Goal: Information Seeking & Learning: Learn about a topic

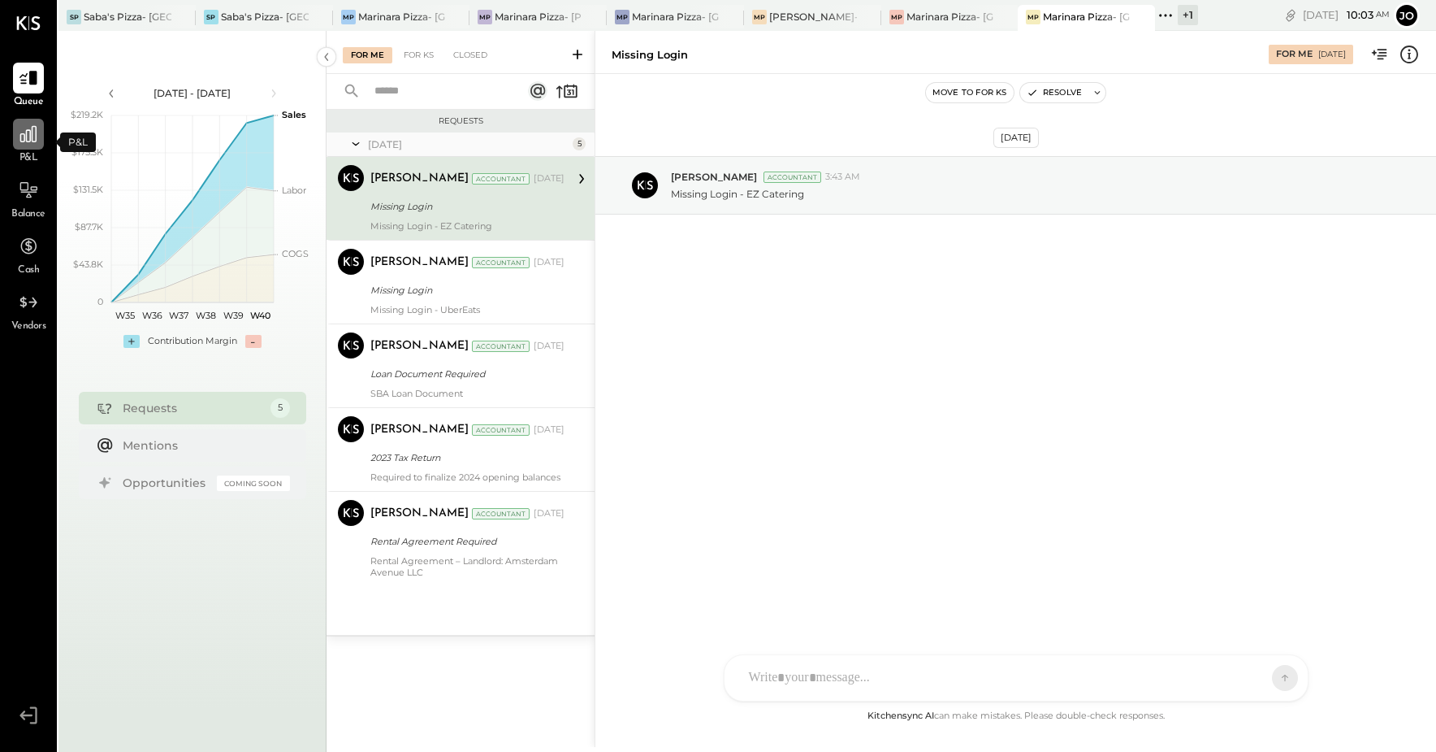
click at [31, 139] on icon at bounding box center [28, 133] width 21 height 21
click at [35, 146] on div at bounding box center [28, 134] width 31 height 31
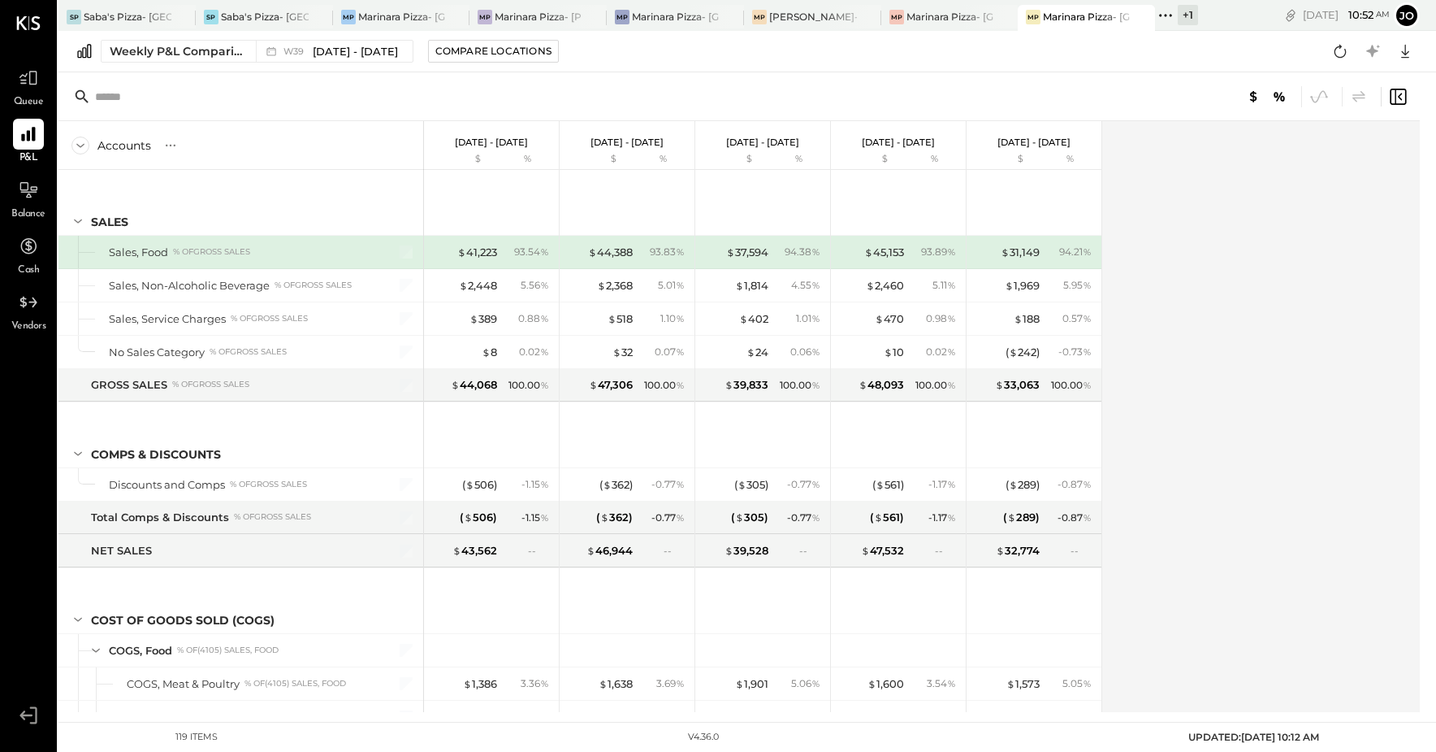
drag, startPoint x: 1248, startPoint y: 426, endPoint x: 1237, endPoint y: 416, distance: 15.0
click at [1246, 425] on div "Accounts S % GL [DATE] - [DATE] $ % [DATE] - [DATE] $ % [DATE] - [DATE] $ % [DA…" at bounding box center [740, 416] width 1364 height 591
click at [1404, 57] on icon at bounding box center [1406, 52] width 8 height 14
click at [1324, 271] on div "Accounts S % GL [DATE] - [DATE] $ % [DATE] - [DATE] $ % [DATE] - [DATE] $ % [DA…" at bounding box center [711, 416] width 1306 height 591
click at [1185, 16] on div "+ 1" at bounding box center [1188, 15] width 20 height 20
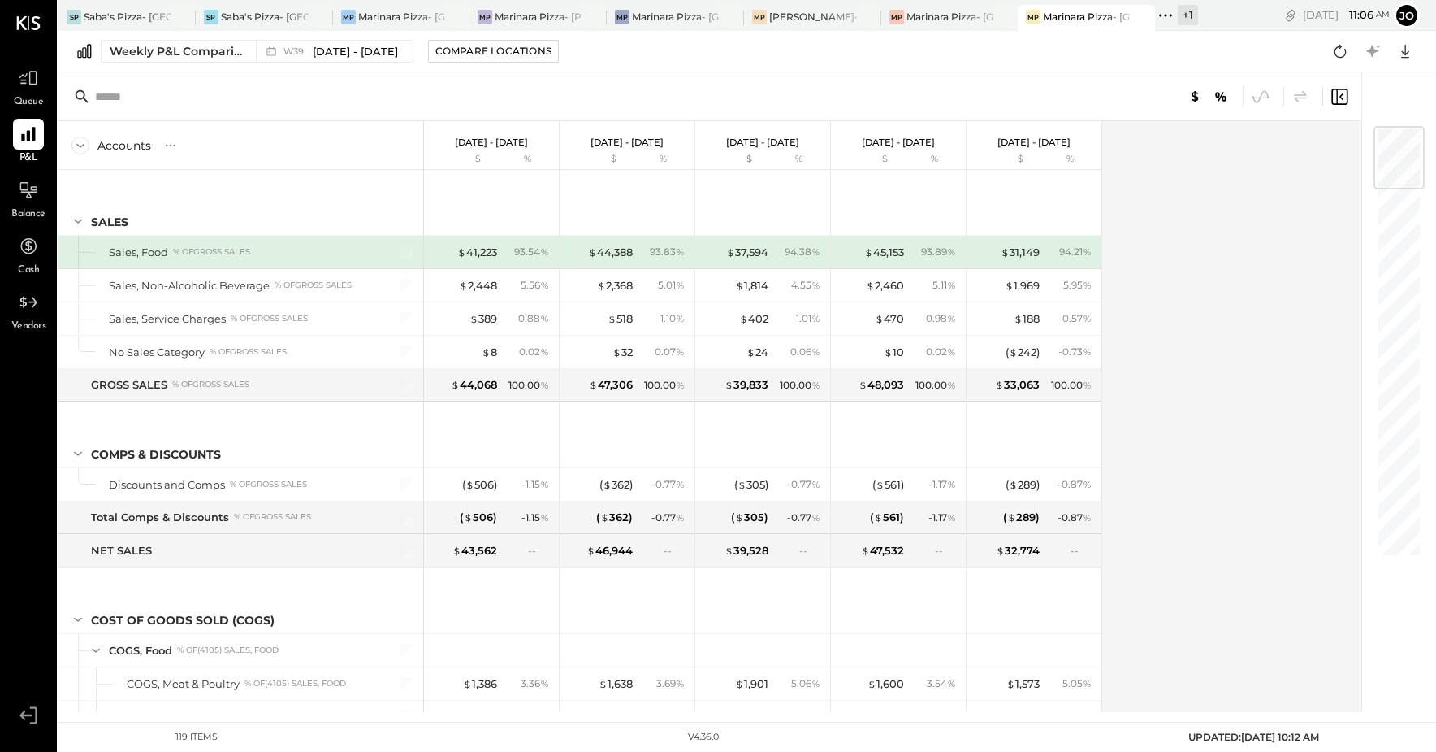
click at [1211, 10] on div "[DATE] 11 : 06 am jo User Profile" at bounding box center [1317, 15] width 238 height 31
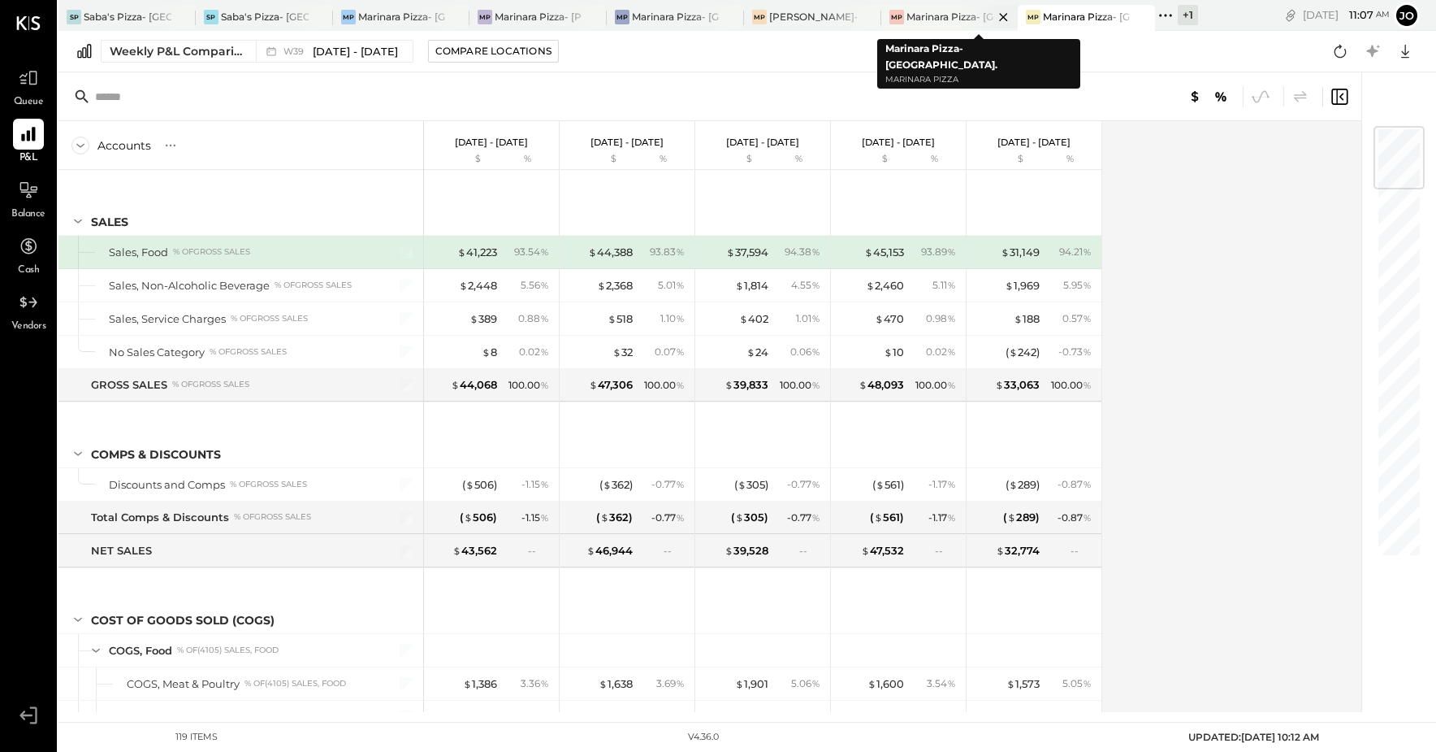
click at [955, 19] on div "Marinara Pizza- [GEOGRAPHIC_DATA]." at bounding box center [951, 17] width 88 height 14
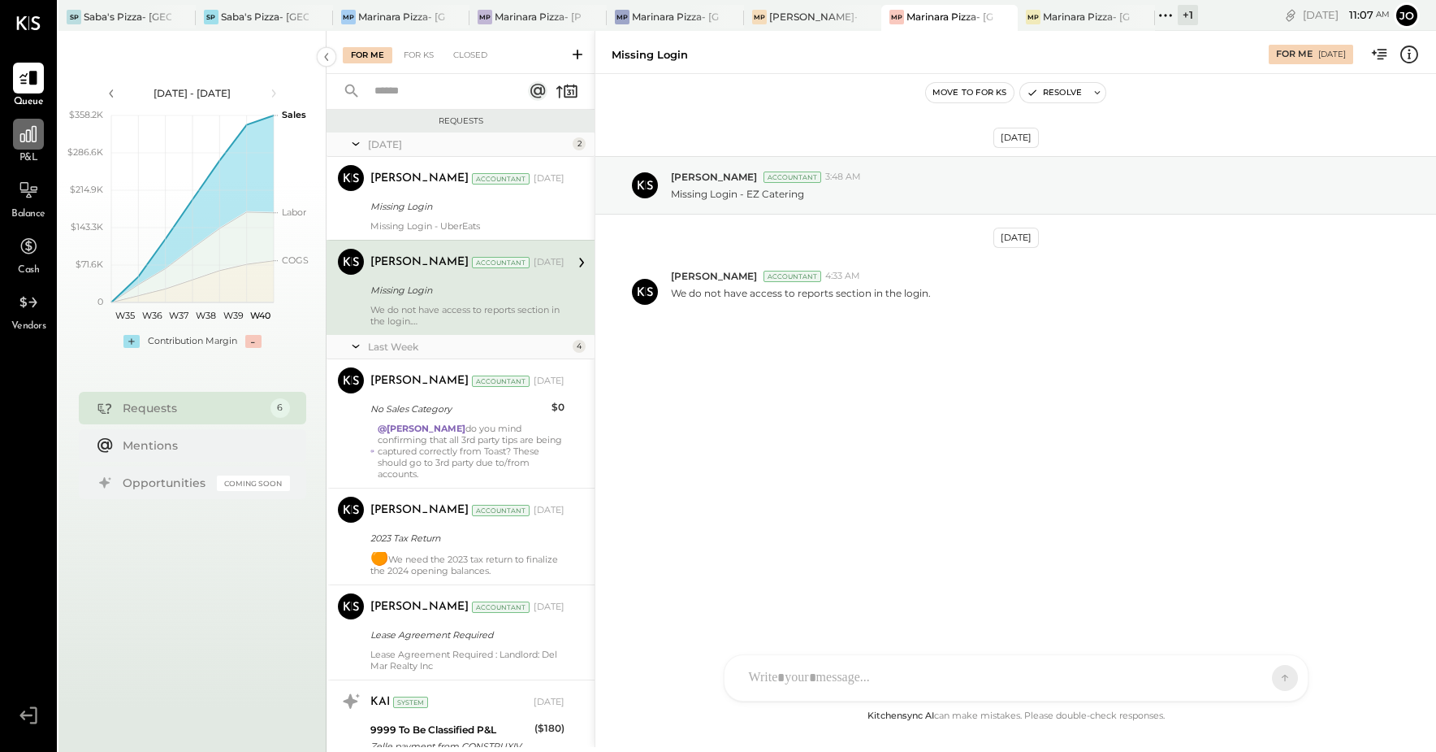
click at [37, 143] on icon at bounding box center [28, 133] width 21 height 21
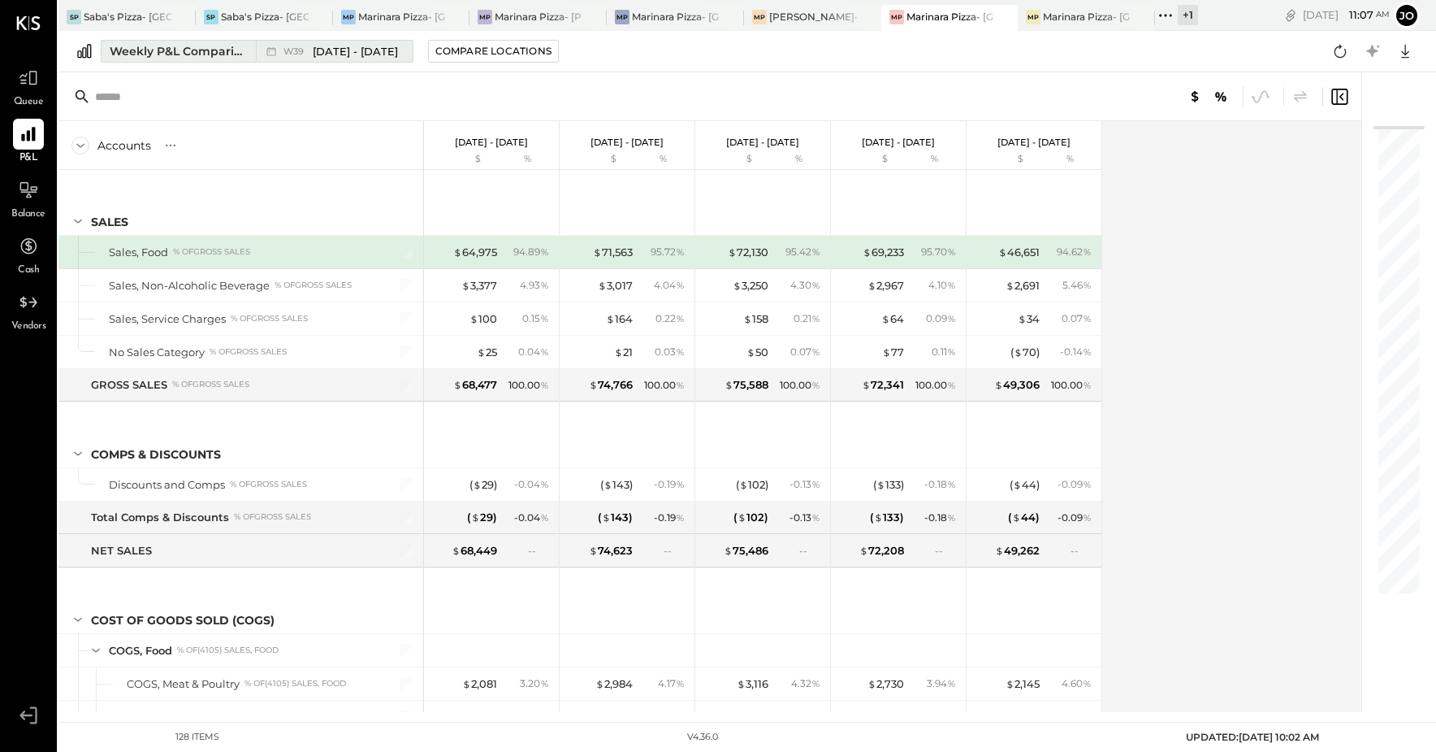
click at [205, 54] on div "Weekly P&L Comparison" at bounding box center [178, 51] width 136 height 16
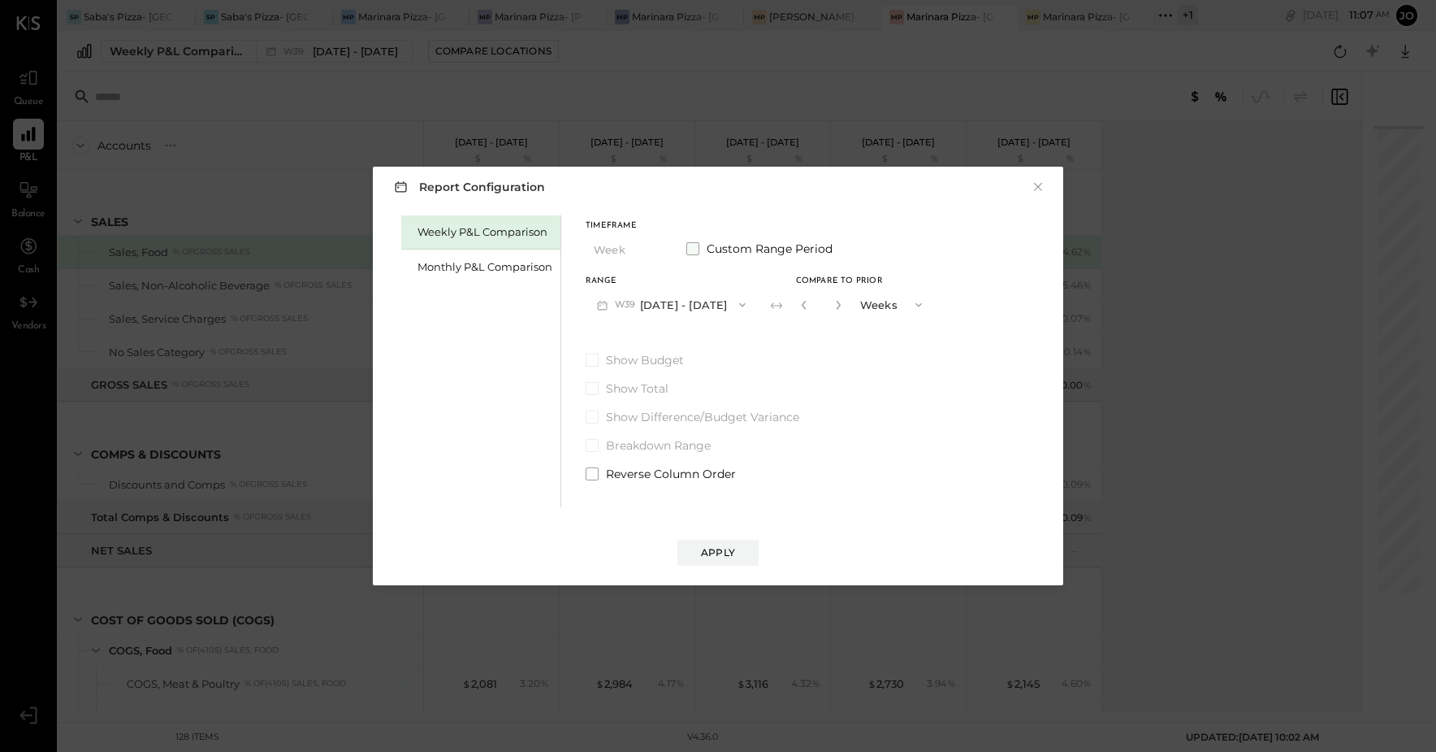
click at [690, 249] on span at bounding box center [693, 248] width 13 height 13
click at [662, 304] on button "[DATE]" at bounding box center [634, 304] width 97 height 30
click at [481, 261] on div "Monthly P&L Comparison" at bounding box center [485, 266] width 135 height 15
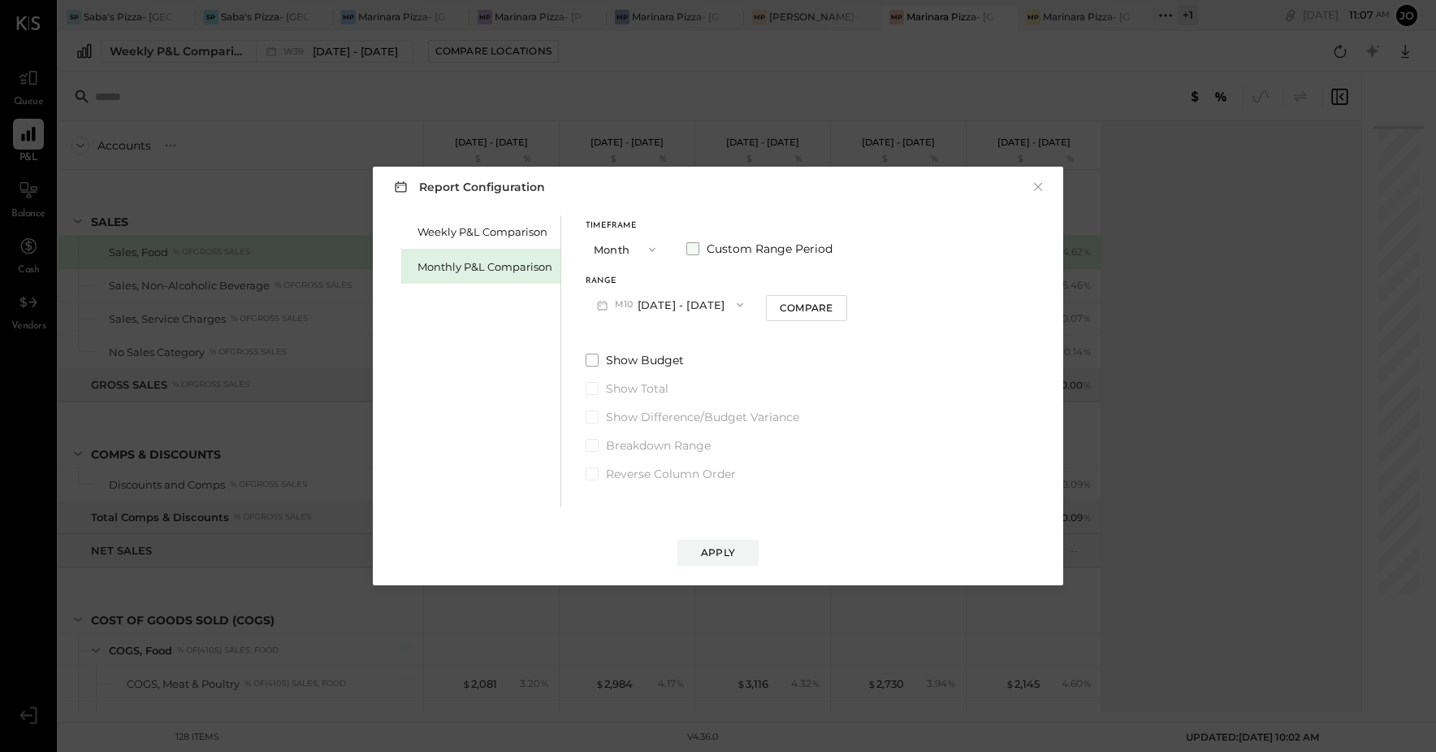
click at [697, 247] on span at bounding box center [693, 248] width 13 height 13
click at [648, 311] on button "[DATE]" at bounding box center [634, 304] width 97 height 30
click at [656, 531] on div "[DATE]" at bounding box center [655, 533] width 136 height 34
click at [810, 301] on icon "button" at bounding box center [803, 304] width 13 height 13
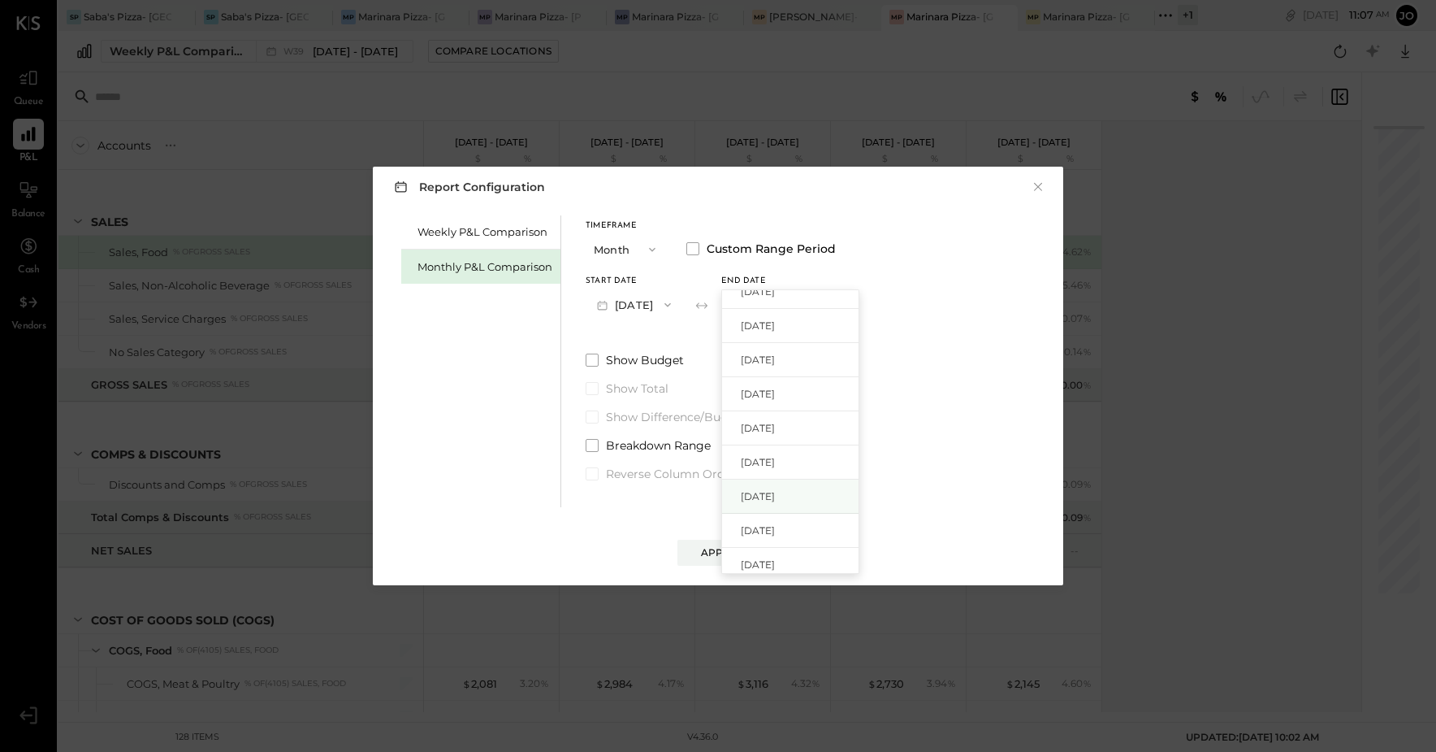
scroll to position [58, 0]
click at [775, 384] on span "[DATE]" at bounding box center [758, 385] width 34 height 14
click at [724, 551] on div "Apply" at bounding box center [718, 552] width 34 height 14
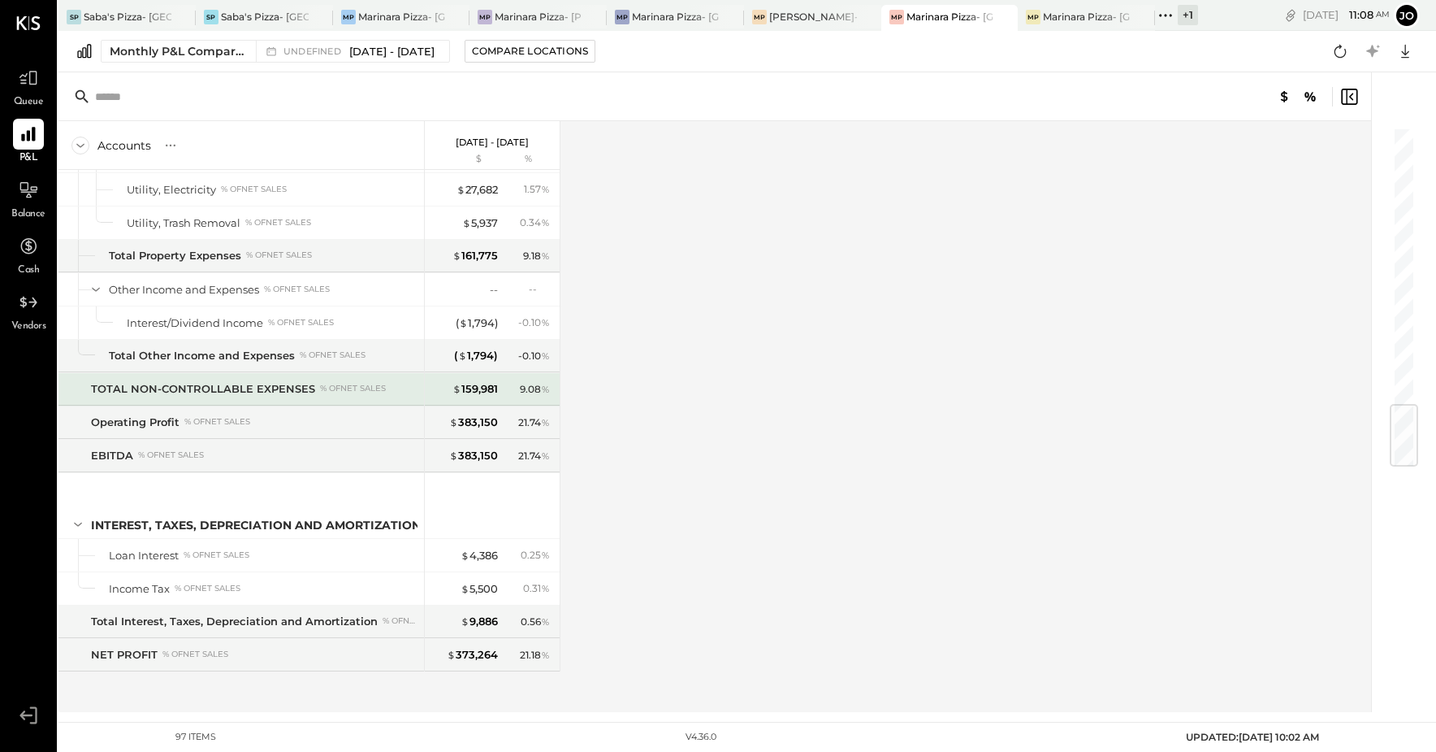
scroll to position [2147, 0]
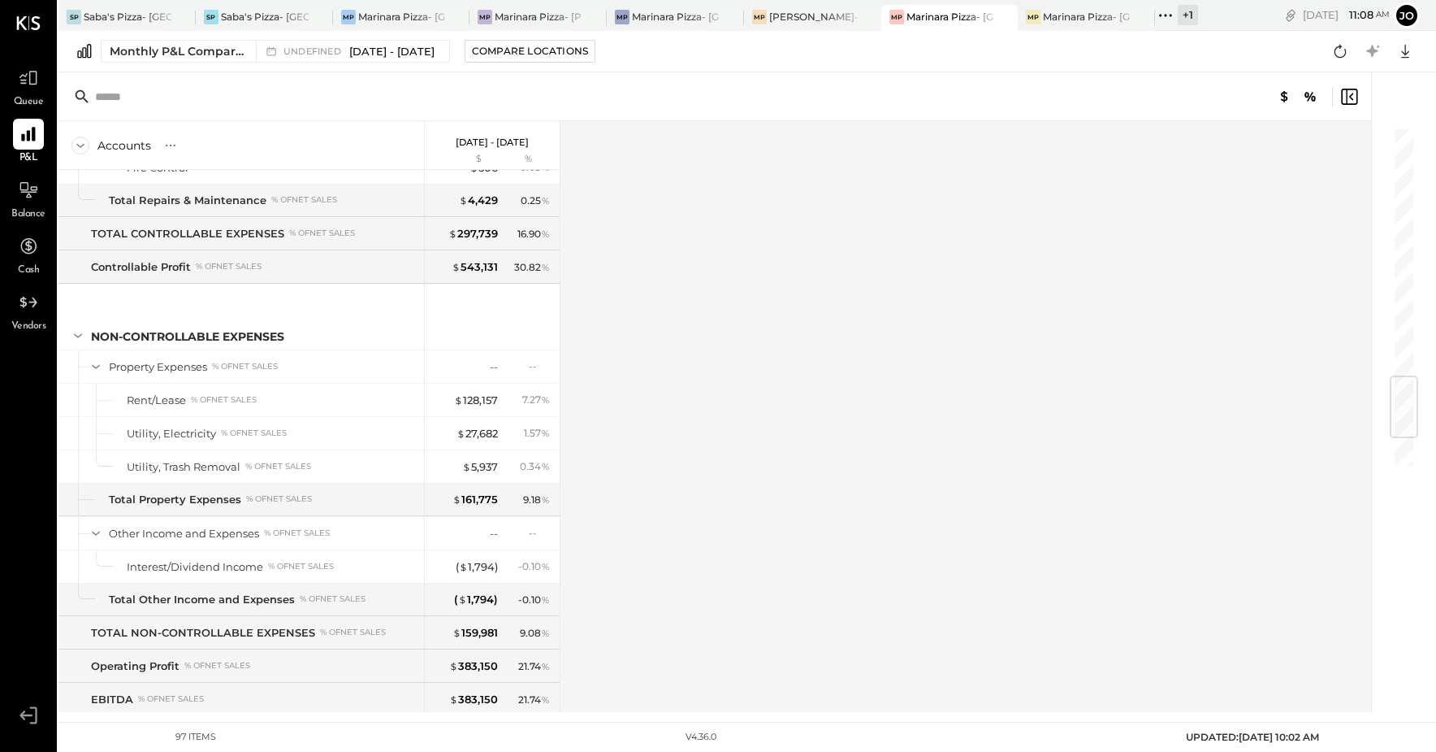
click at [783, 471] on div "Accounts S % GL [DATE] - [DATE] $ % SALES Sales, Food % of GROSS SALES Sales, N…" at bounding box center [715, 416] width 1315 height 591
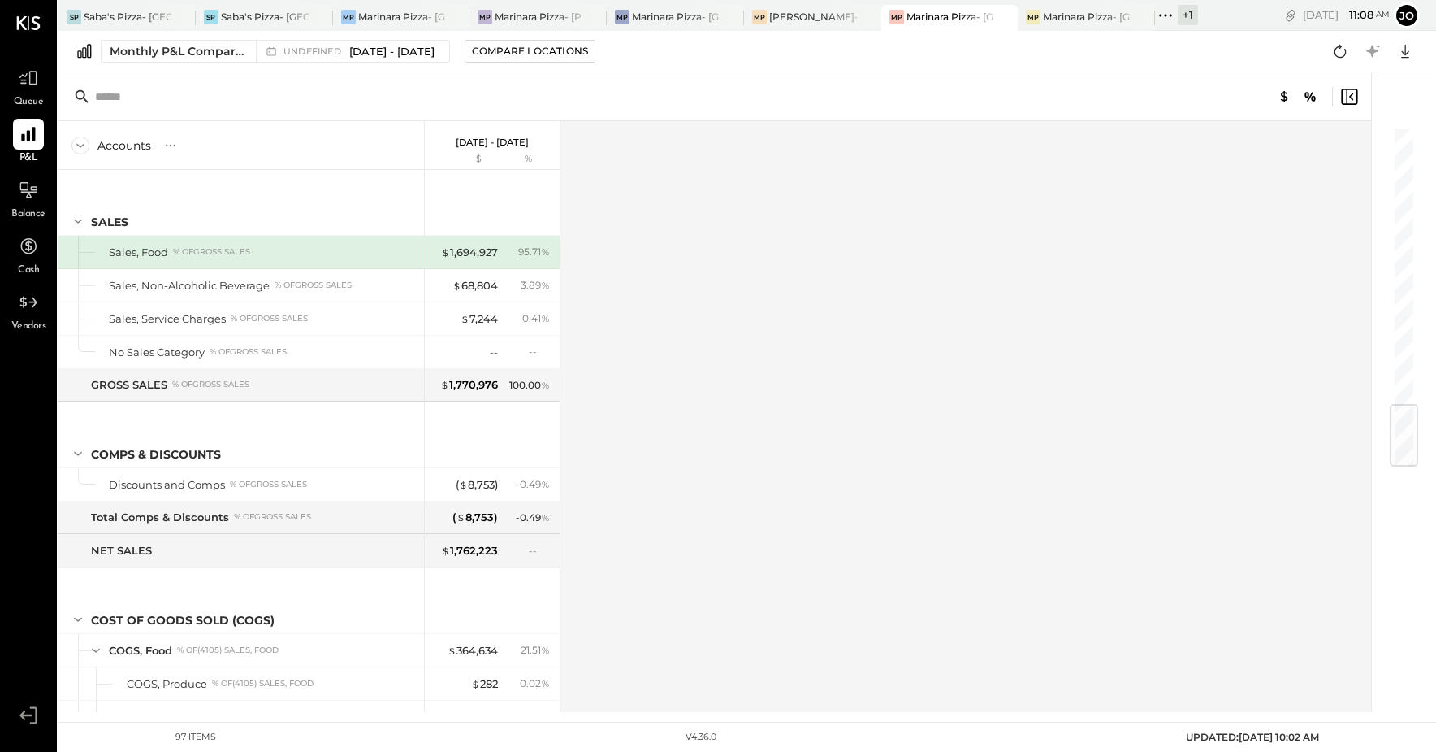
scroll to position [2390, 0]
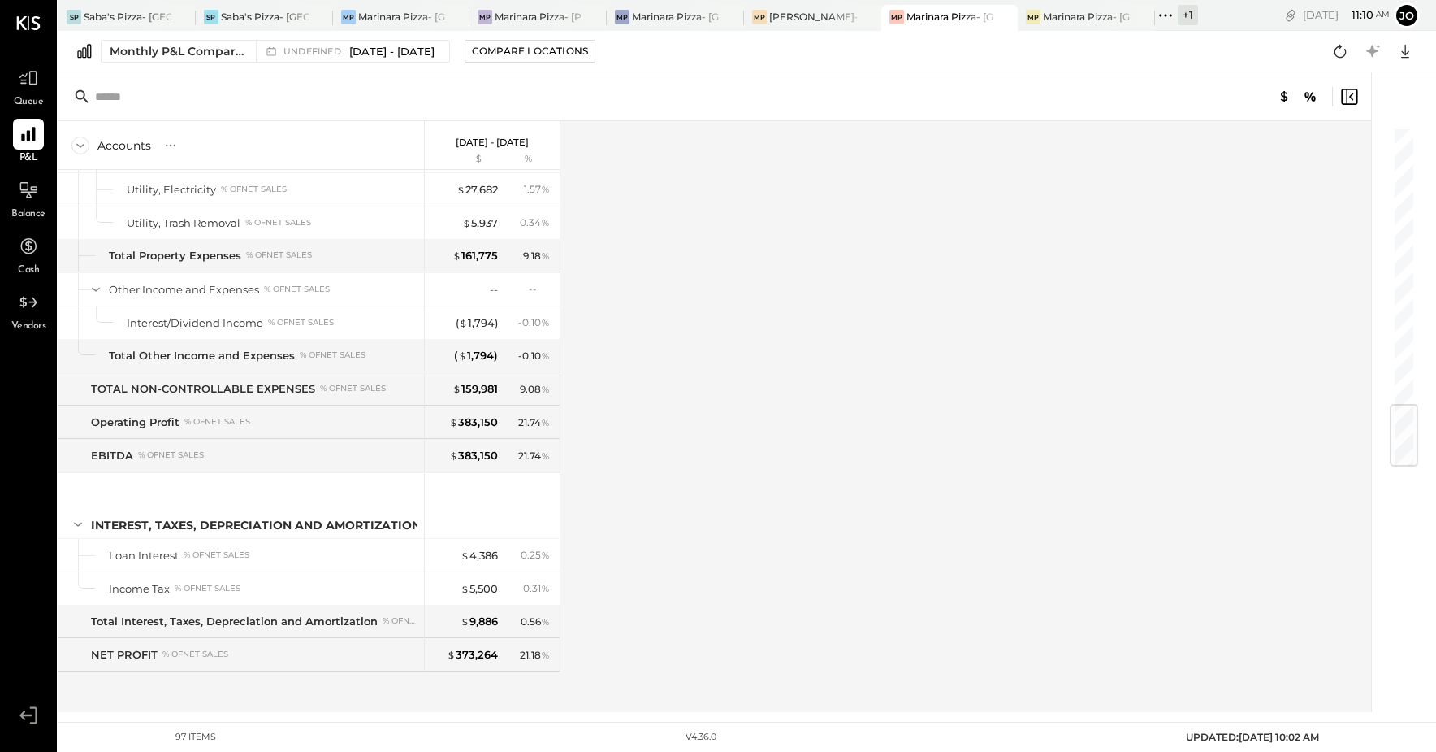
click at [30, 206] on div "Balance" at bounding box center [28, 198] width 34 height 47
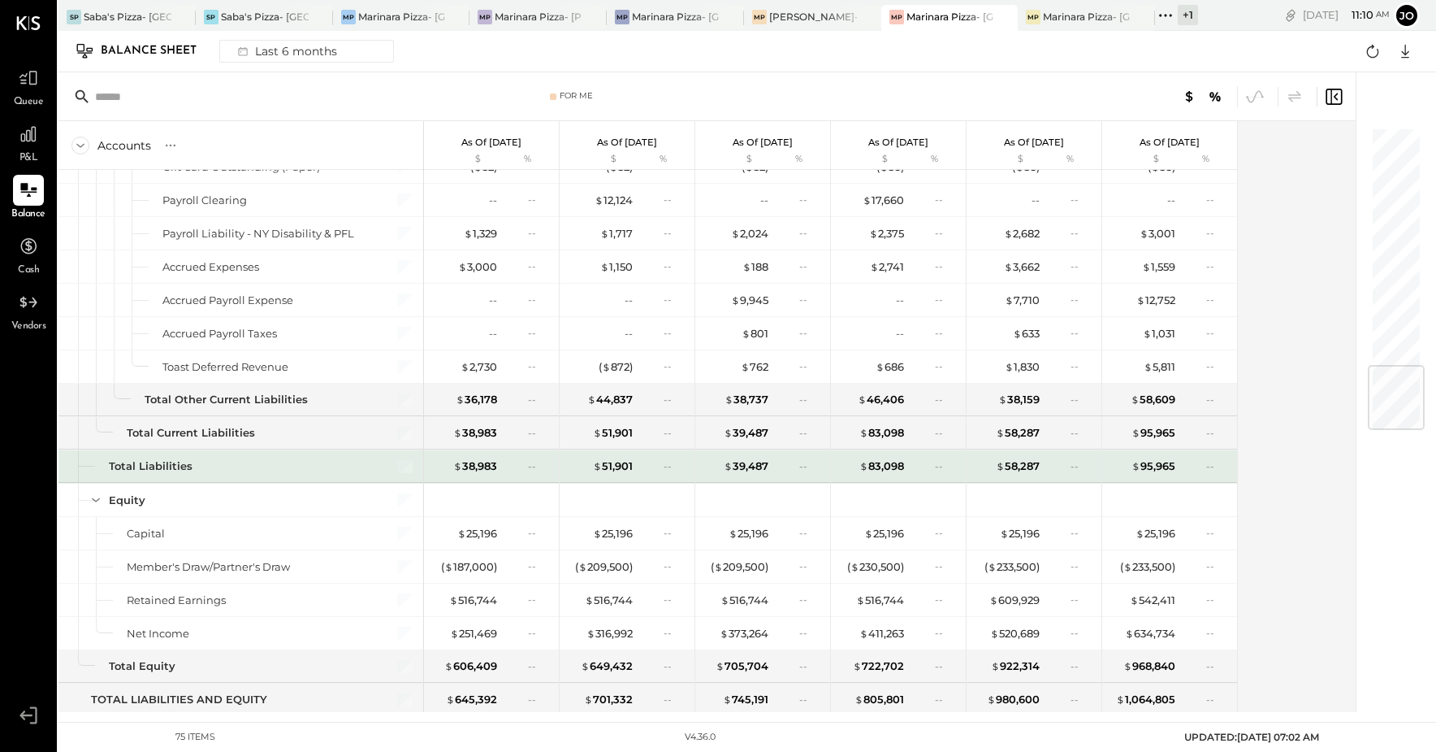
scroll to position [1995, 0]
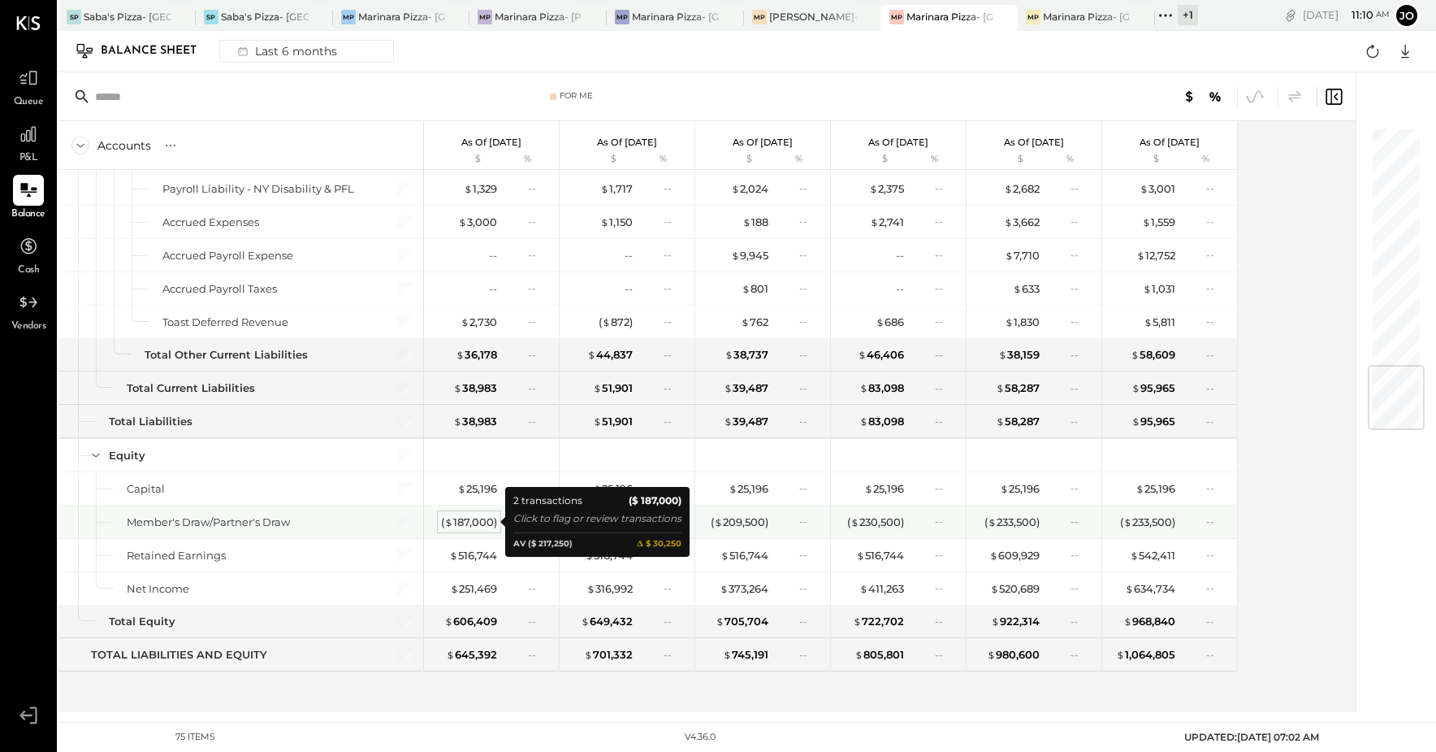
click at [479, 524] on div "( $ 187,000 )" at bounding box center [469, 521] width 56 height 15
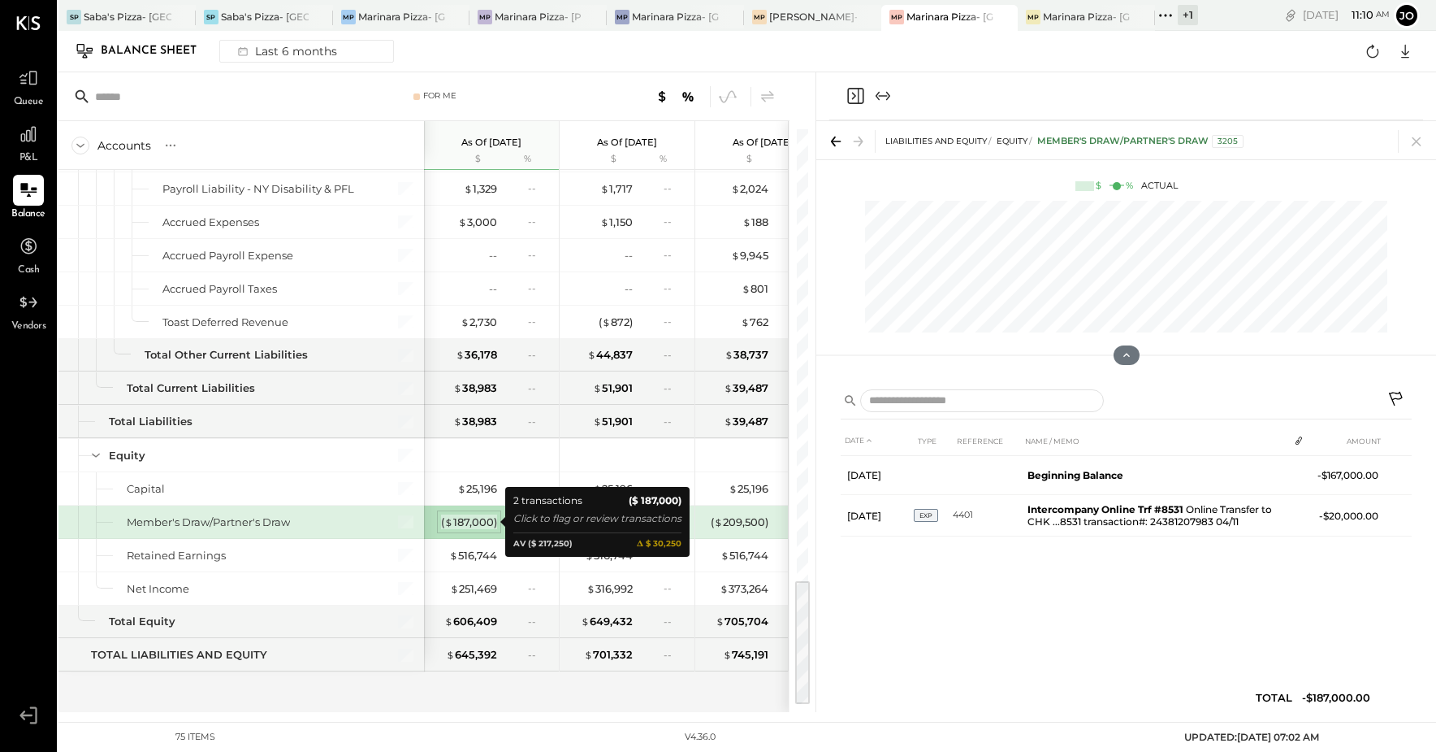
click at [479, 524] on div "( $ 187,000 )" at bounding box center [469, 521] width 56 height 15
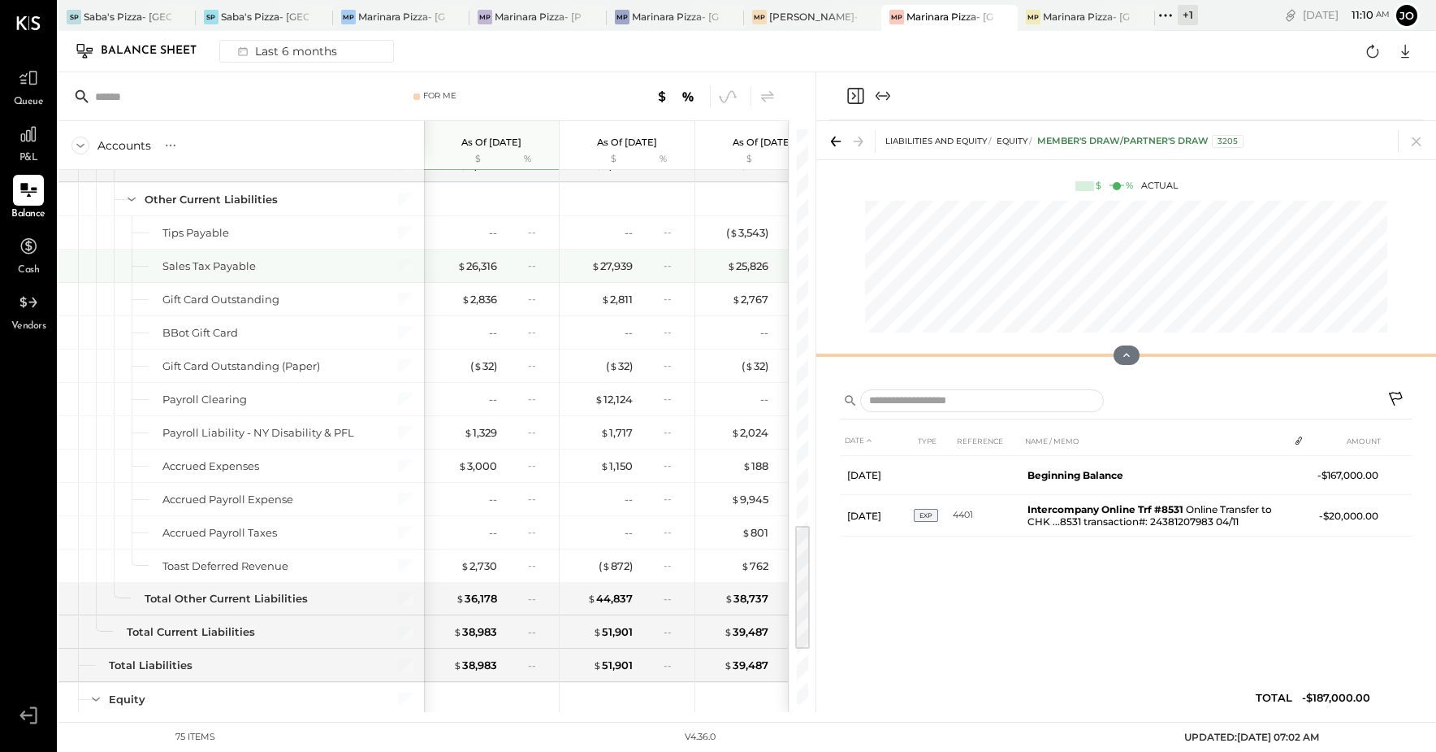
scroll to position [1588, 0]
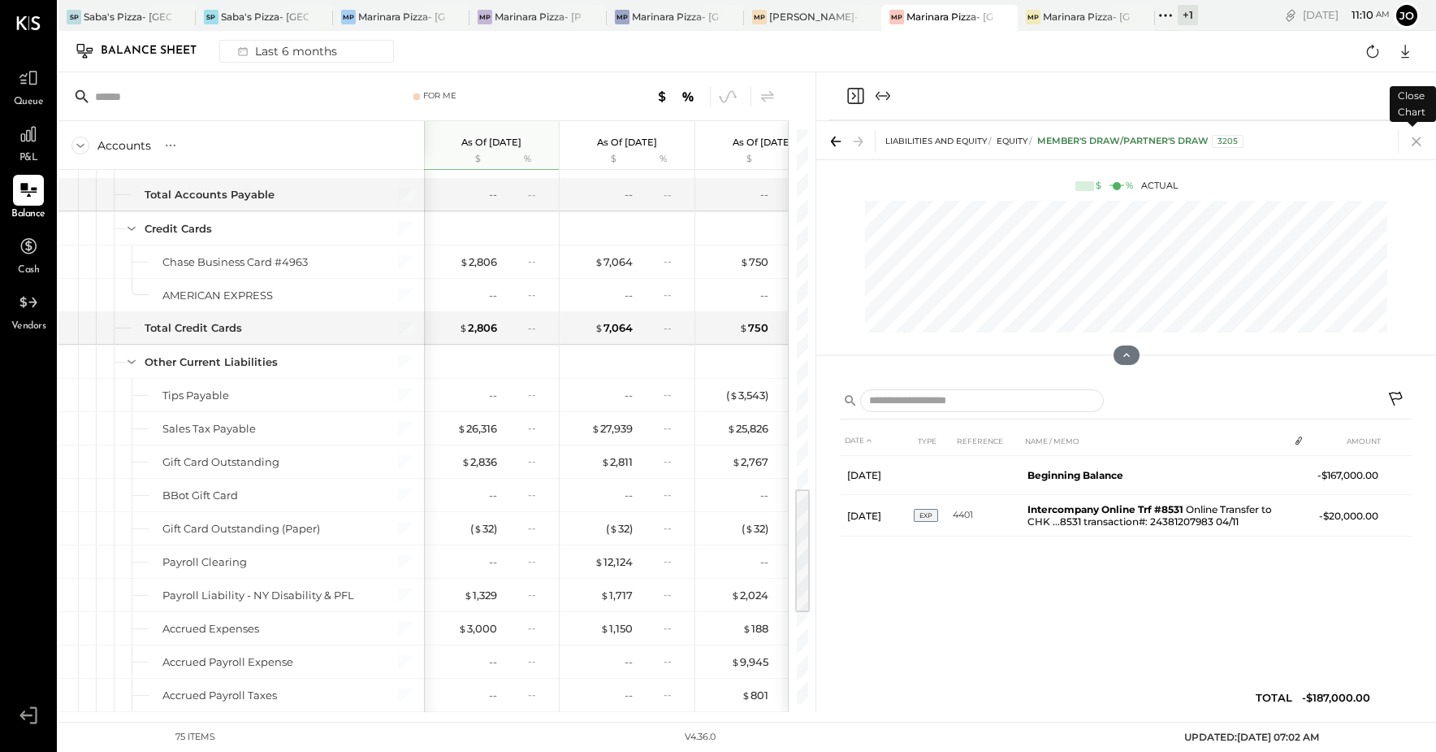
click at [1419, 144] on icon at bounding box center [1416, 141] width 9 height 9
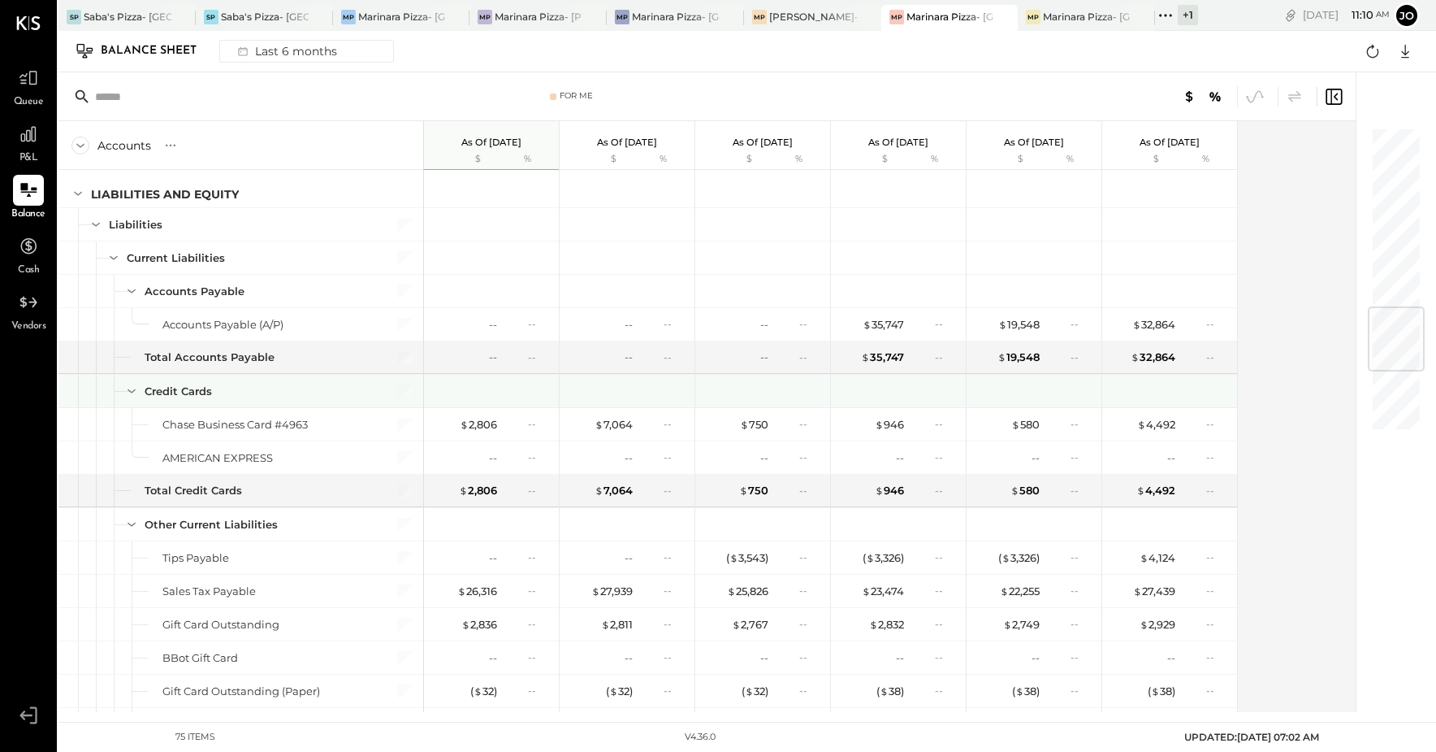
scroll to position [1507, 0]
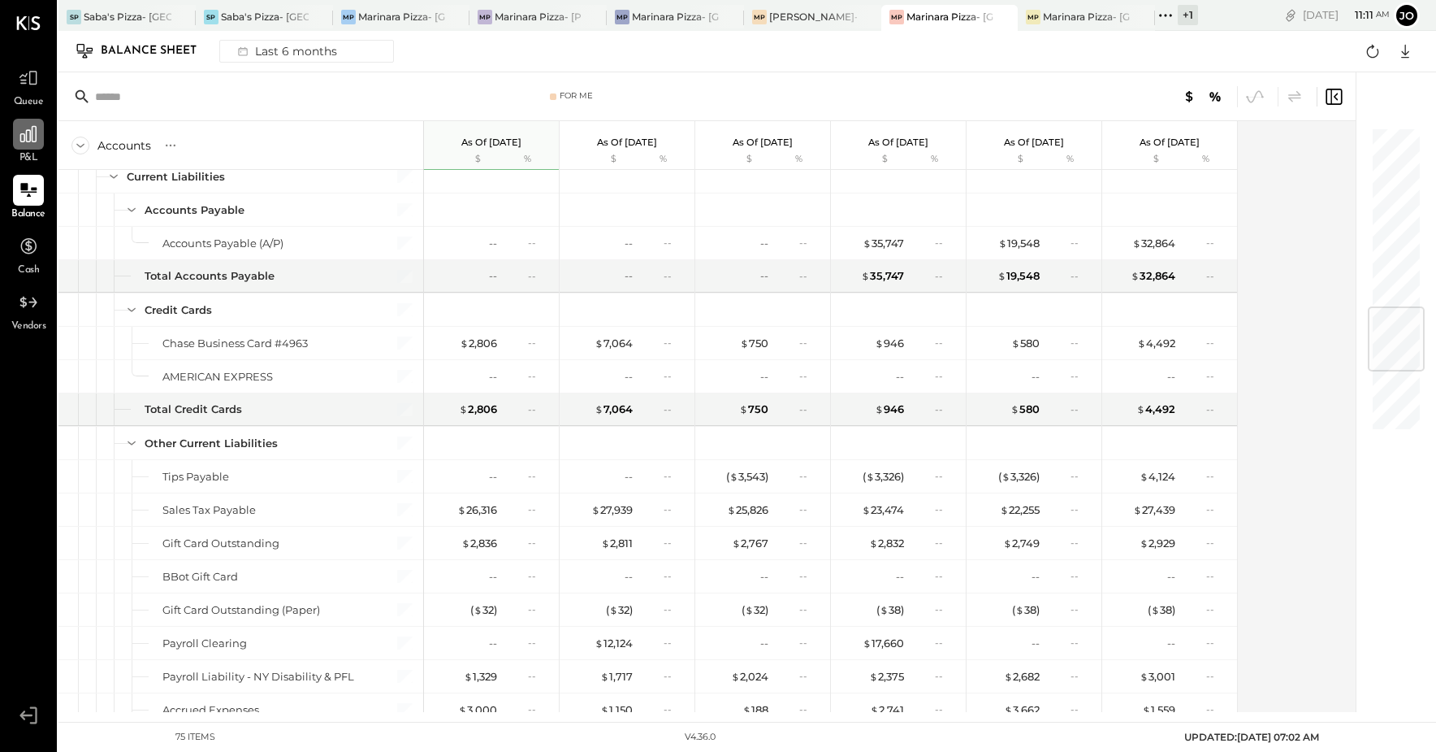
click at [31, 141] on icon at bounding box center [28, 133] width 21 height 21
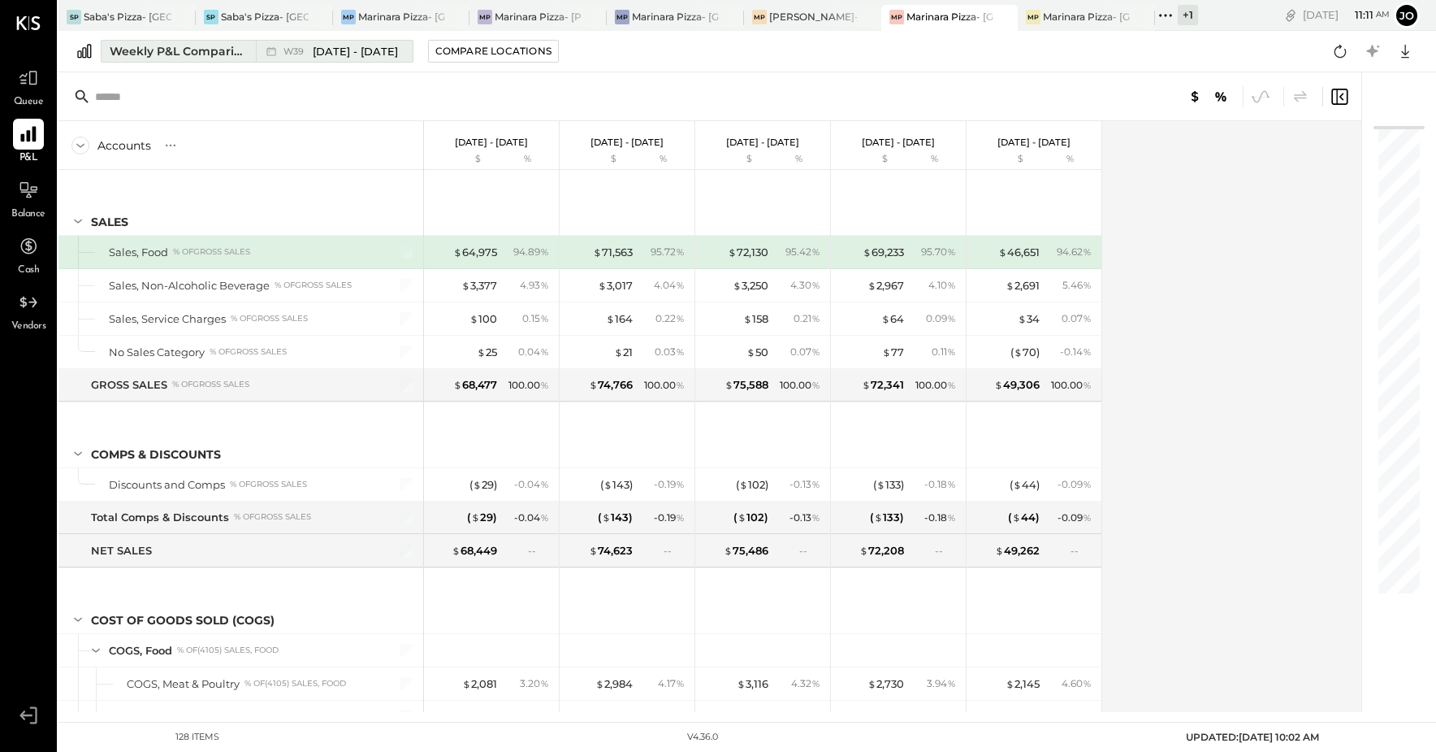
click at [201, 53] on div "Weekly P&L Comparison" at bounding box center [178, 51] width 136 height 16
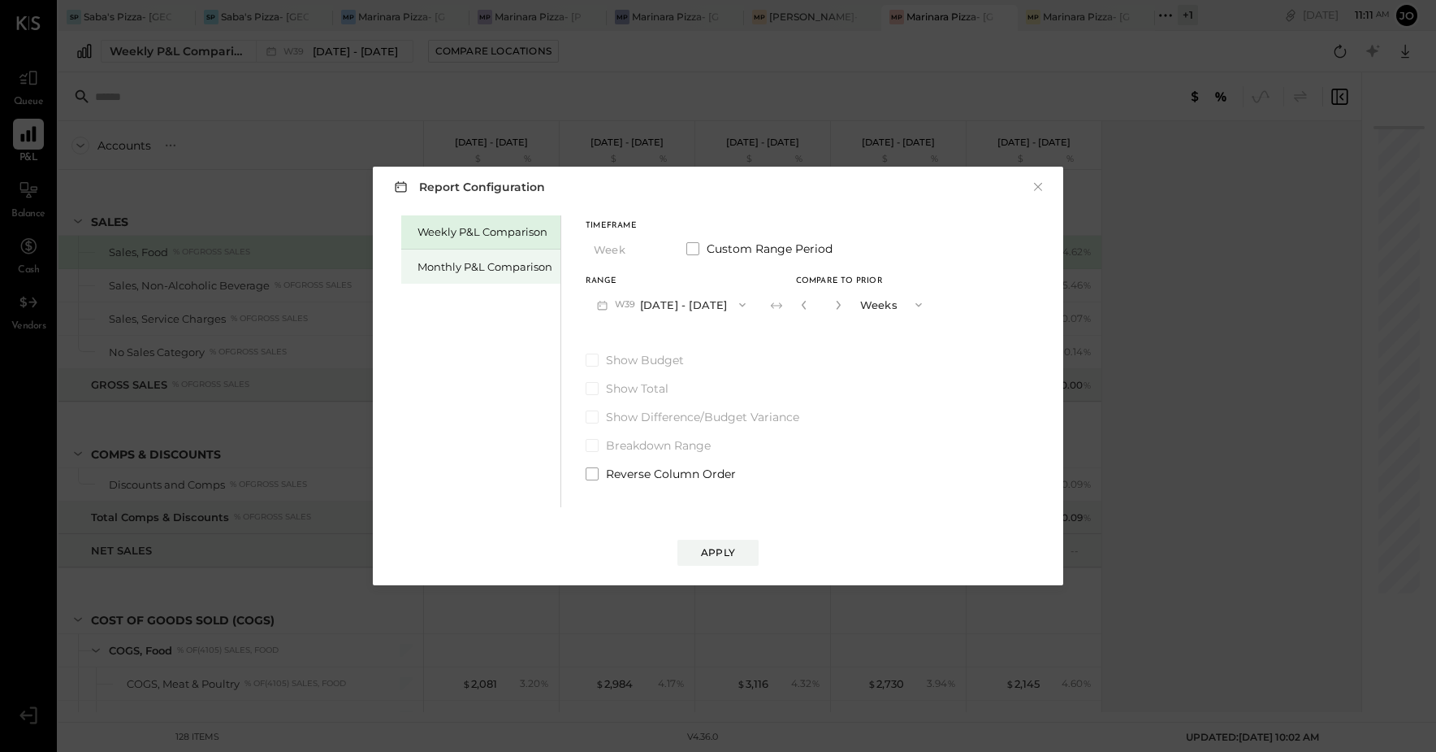
click at [511, 275] on div "Monthly P&L Comparison" at bounding box center [480, 266] width 159 height 34
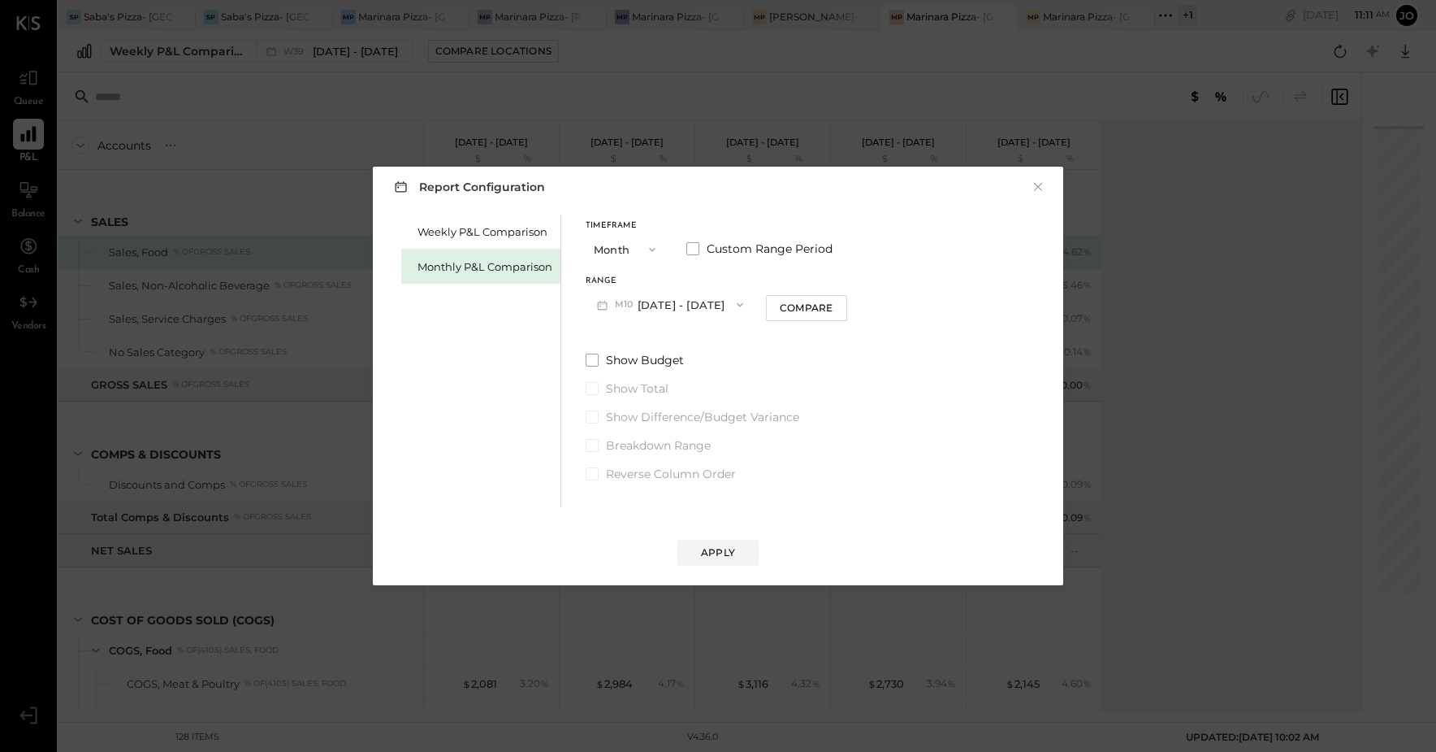
click at [649, 248] on icon "button" at bounding box center [652, 250] width 6 height 4
click at [622, 335] on div "Year" at bounding box center [627, 336] width 80 height 29
click at [743, 307] on span "button" at bounding box center [738, 304] width 21 height 13
click at [835, 304] on div "Compare" at bounding box center [808, 308] width 53 height 14
click at [715, 305] on button "[DATE] - [DATE]" at bounding box center [671, 304] width 171 height 30
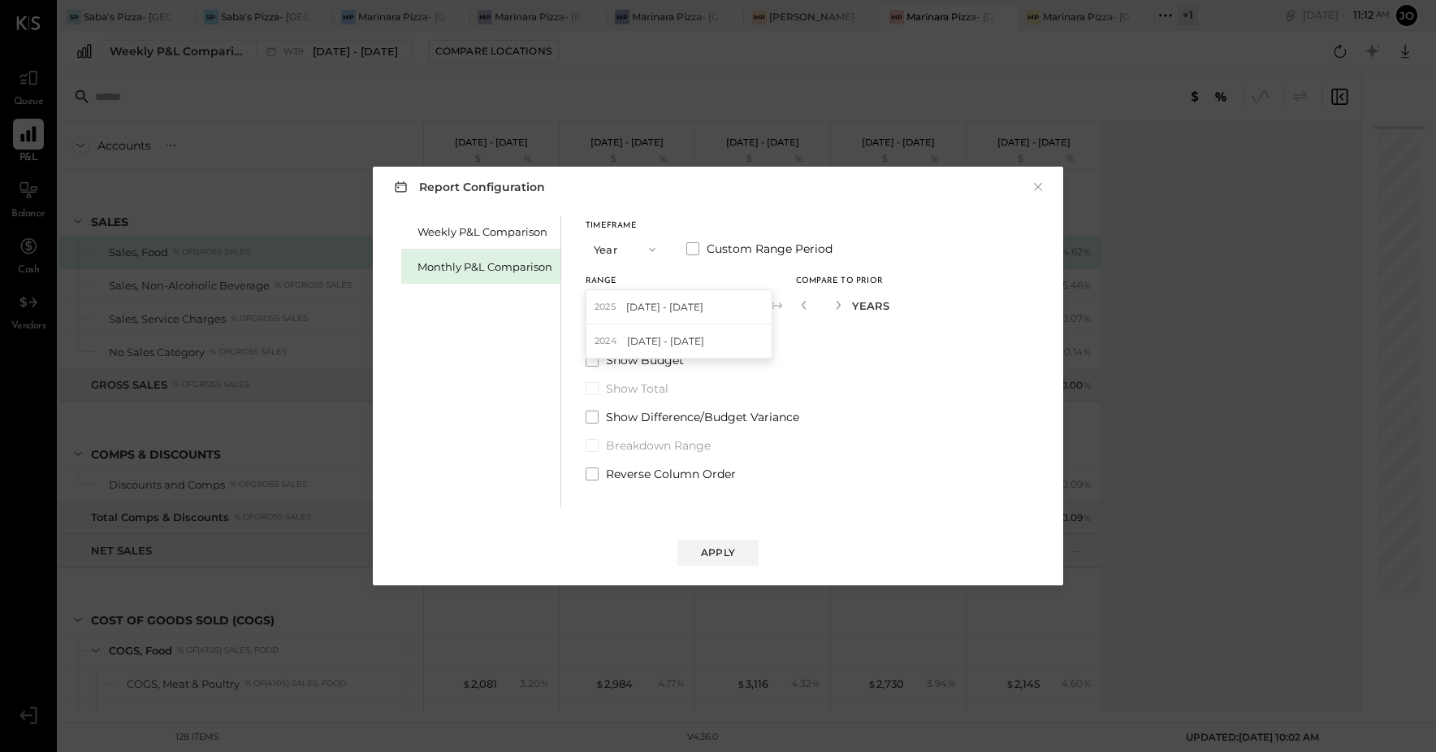
click at [704, 305] on span "[DATE] - [DATE]" at bounding box center [664, 307] width 77 height 14
click at [845, 305] on button "button" at bounding box center [838, 305] width 13 height 18
type input "*"
click at [733, 561] on button "Apply" at bounding box center [718, 552] width 81 height 26
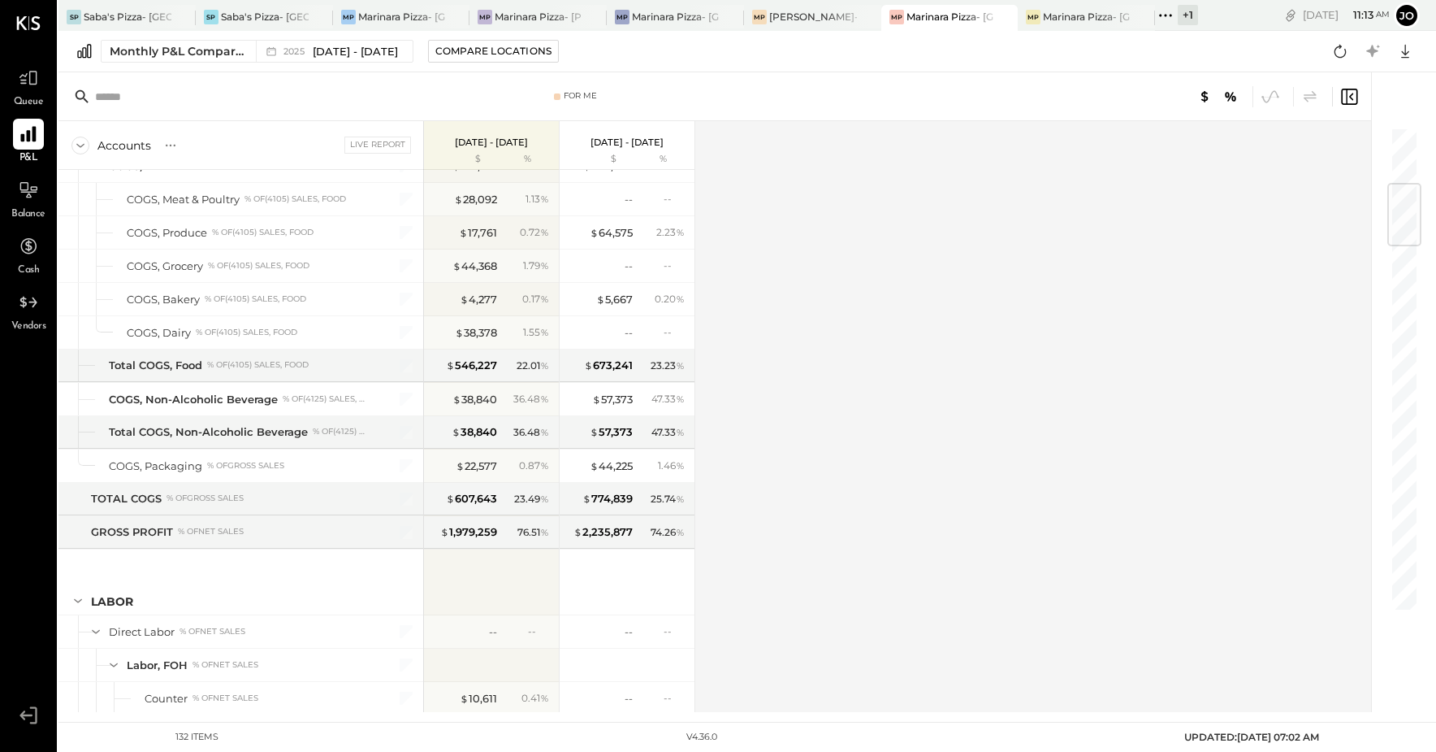
scroll to position [27, 0]
